Goal: Task Accomplishment & Management: Complete application form

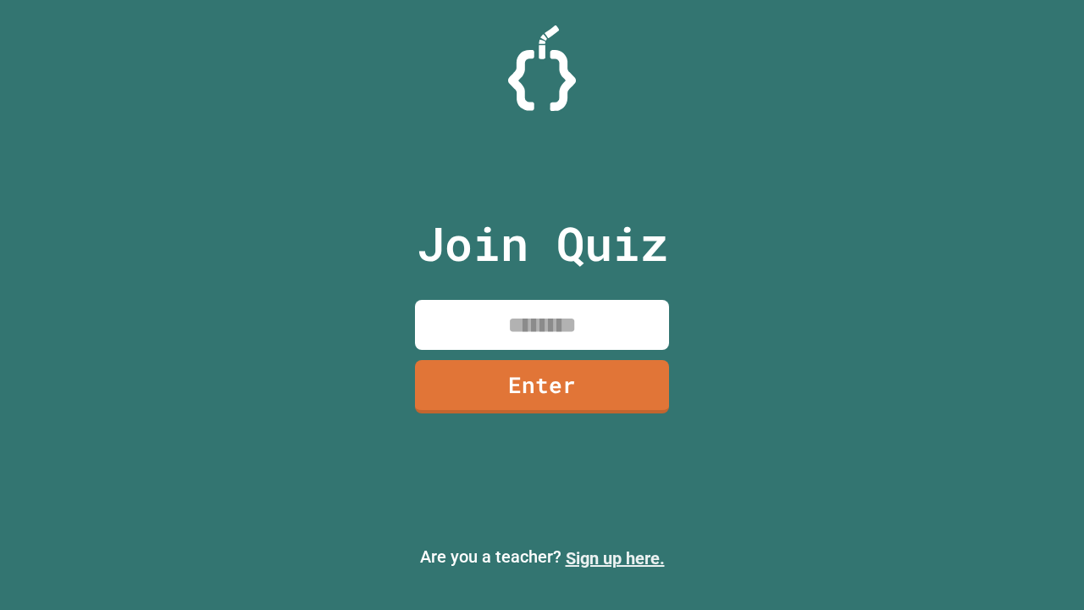
click at [615, 558] on link "Sign up here." at bounding box center [615, 558] width 99 height 20
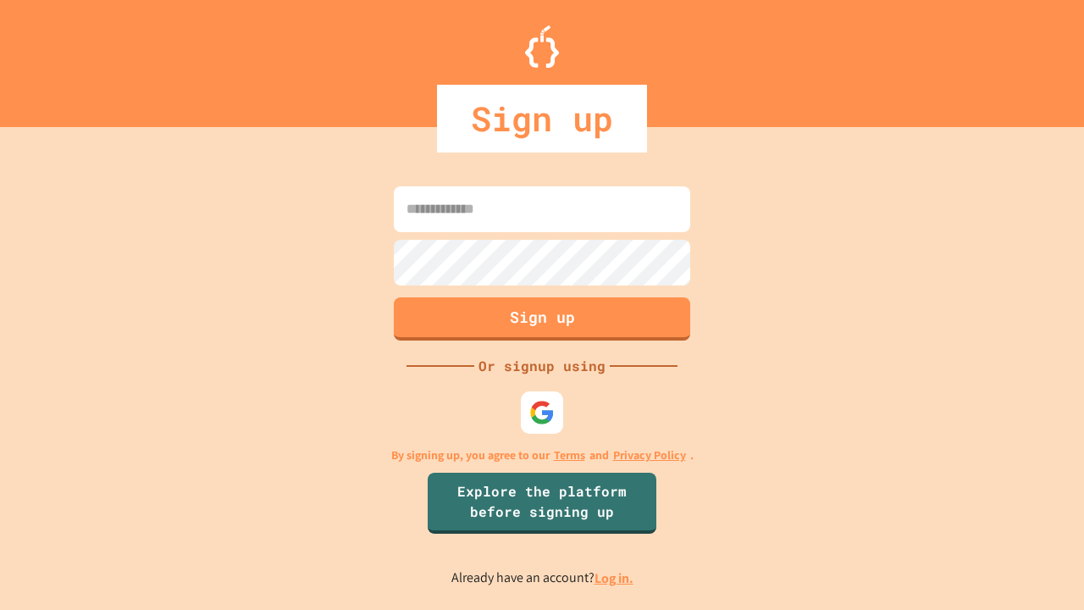
click at [615, 578] on link "Log in." at bounding box center [613, 578] width 39 height 18
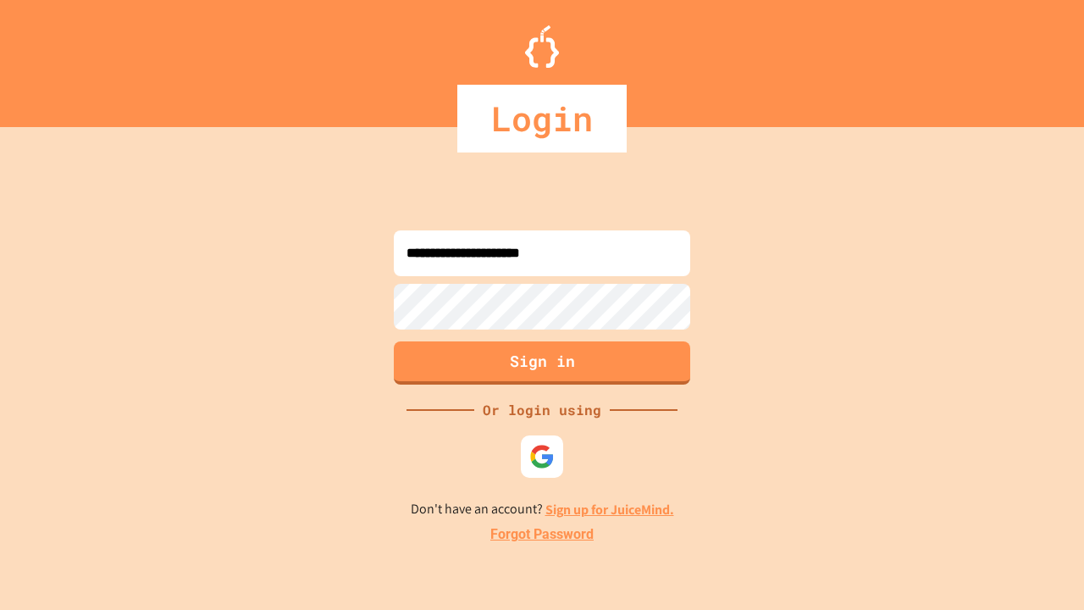
type input "**********"
